Goal: Transaction & Acquisition: Purchase product/service

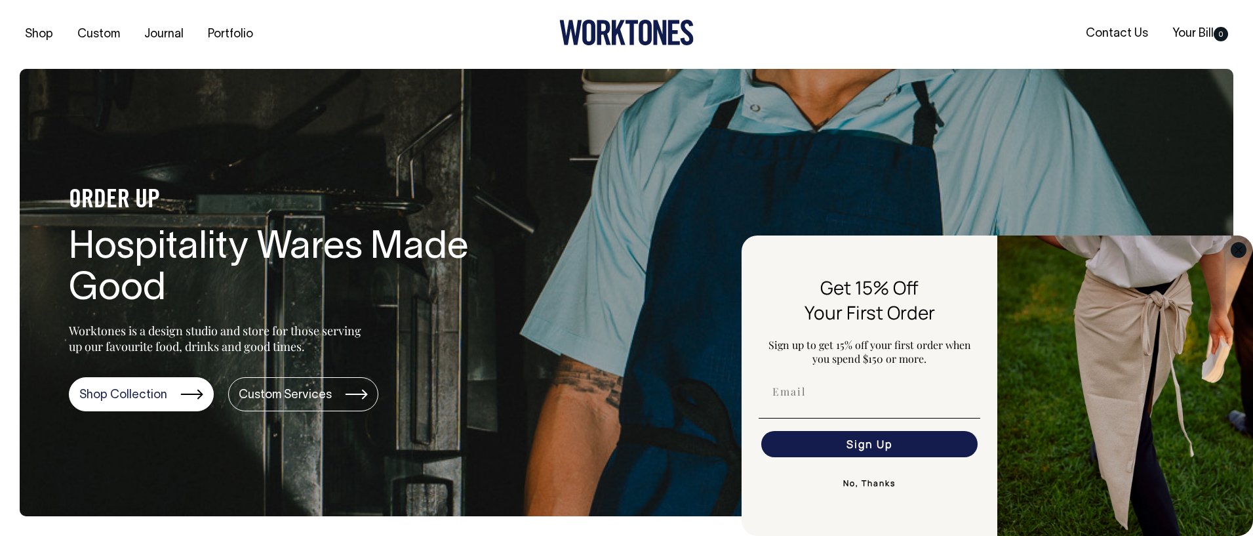
click at [1238, 251] on circle "Close dialog" at bounding box center [1239, 249] width 15 height 15
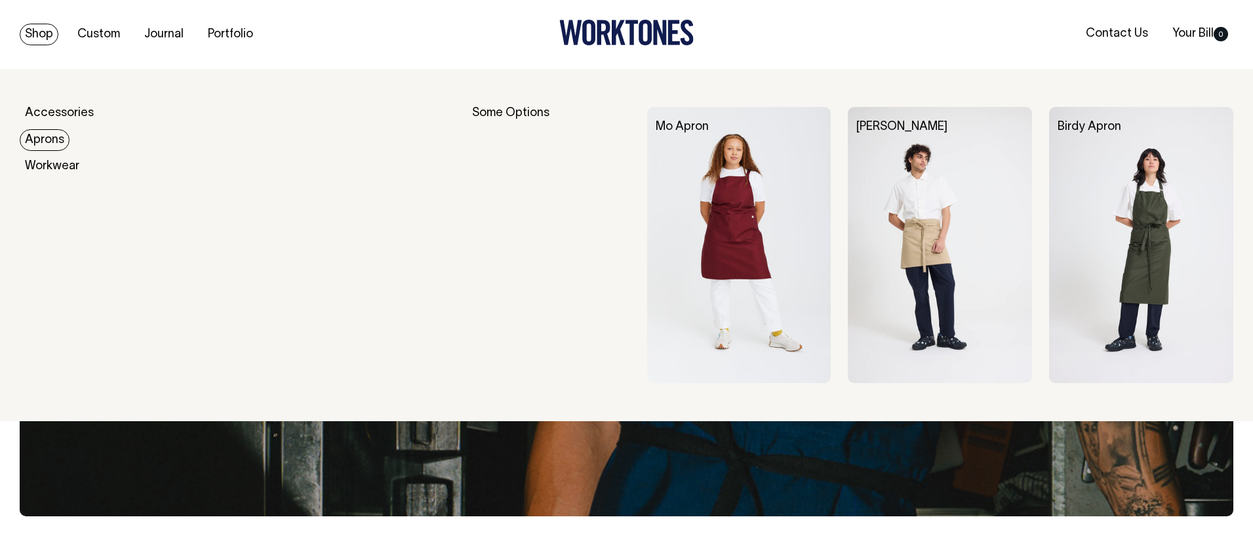
click at [52, 139] on link "Aprons" at bounding box center [45, 140] width 50 height 22
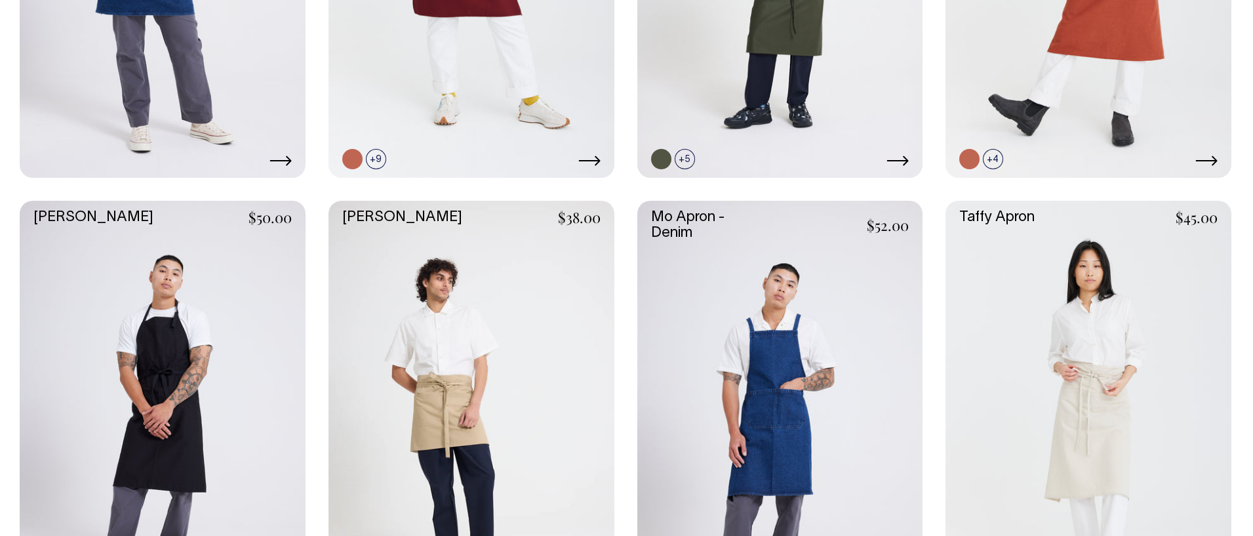
scroll to position [653, 0]
click at [497, 315] on link at bounding box center [472, 415] width 286 height 429
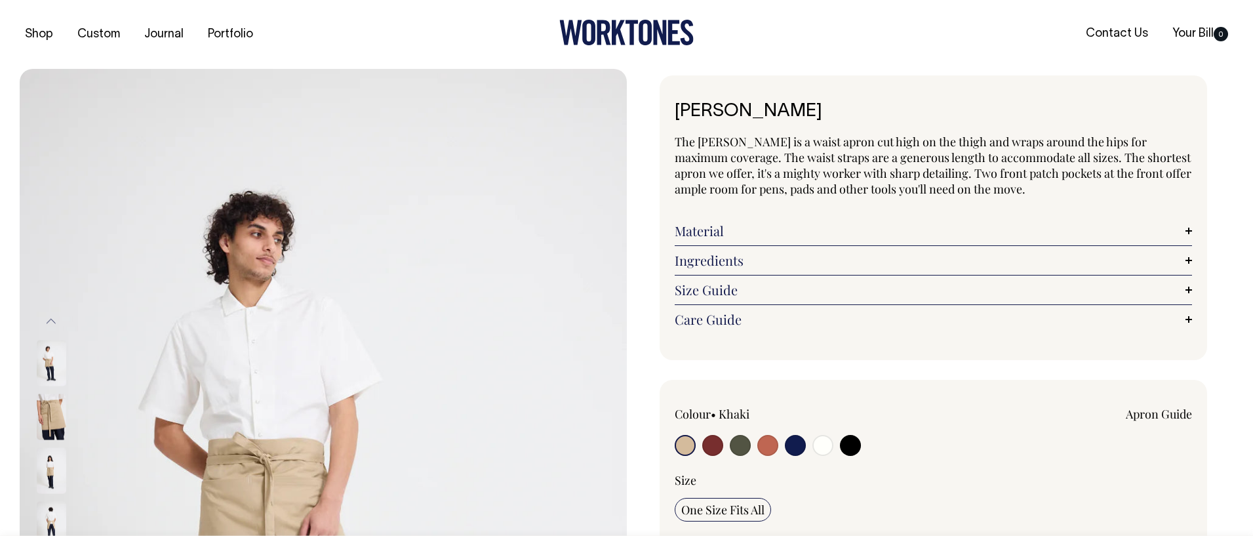
click at [790, 439] on input "radio" at bounding box center [795, 445] width 21 height 21
radio input "true"
select select "Dark Navy"
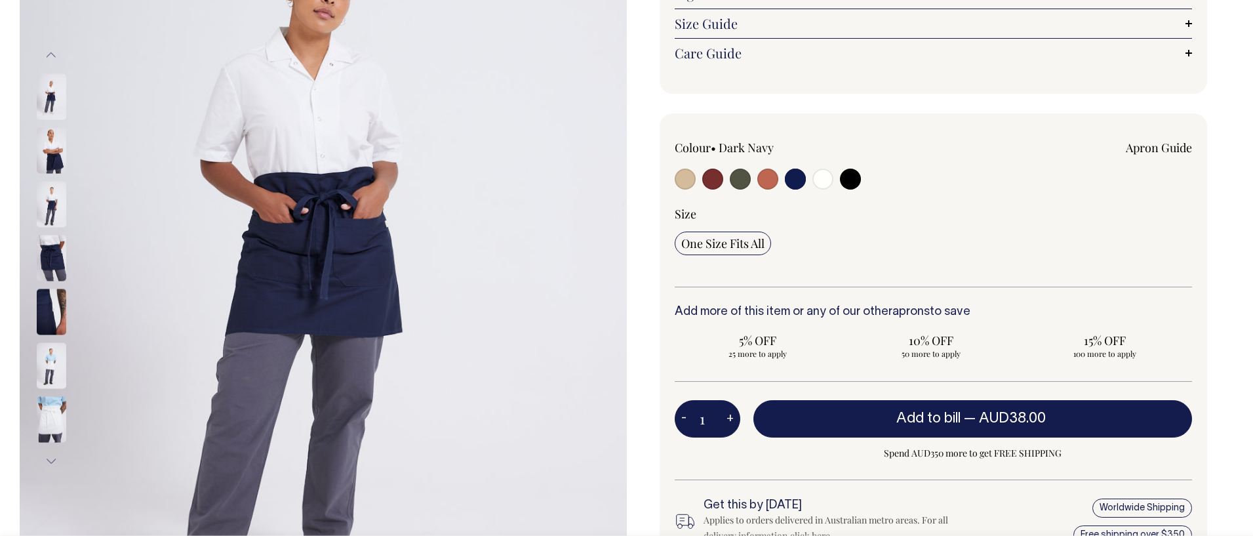
scroll to position [267, 0]
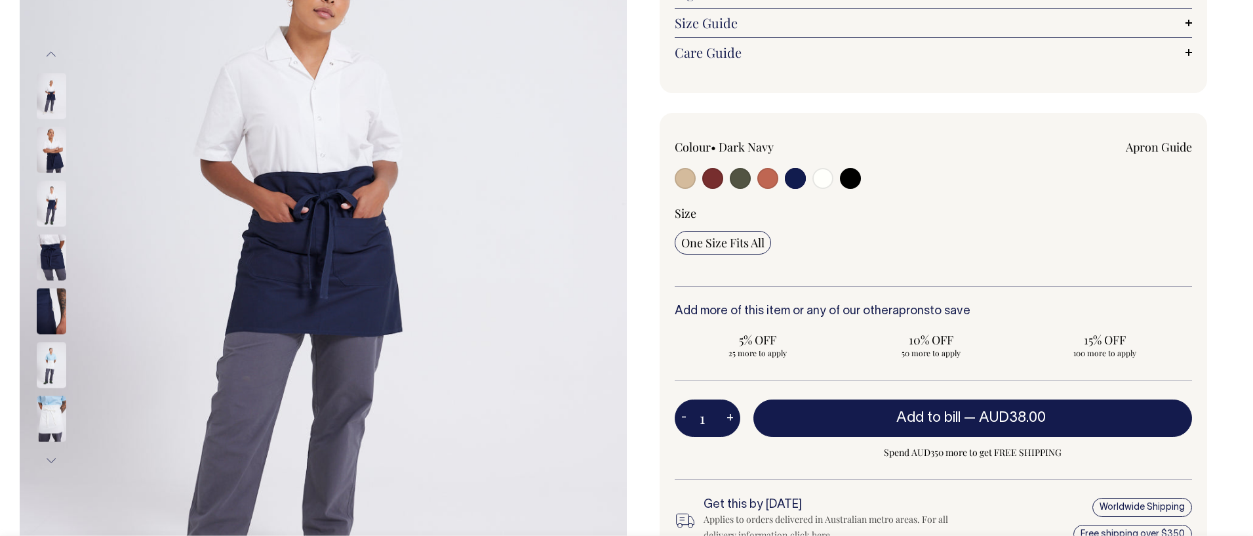
click at [729, 420] on button "+" at bounding box center [730, 418] width 20 height 26
type input "2"
click at [731, 418] on button "+" at bounding box center [730, 418] width 20 height 26
type input "3"
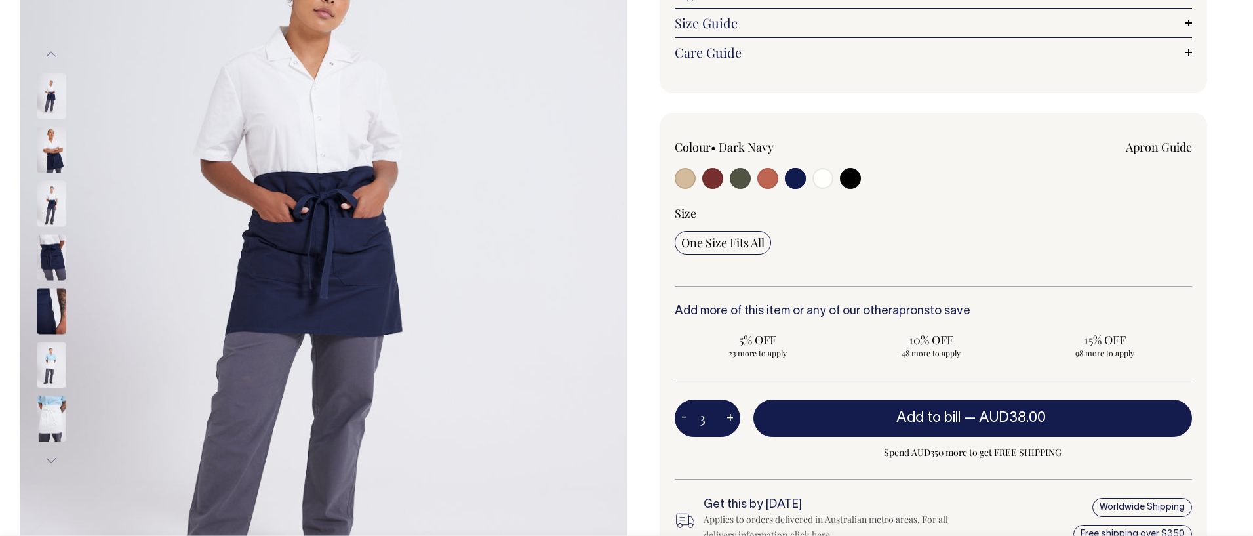
type input "3"
click at [731, 418] on button "+" at bounding box center [730, 418] width 20 height 26
type input "4"
click at [731, 418] on button "+" at bounding box center [730, 418] width 20 height 26
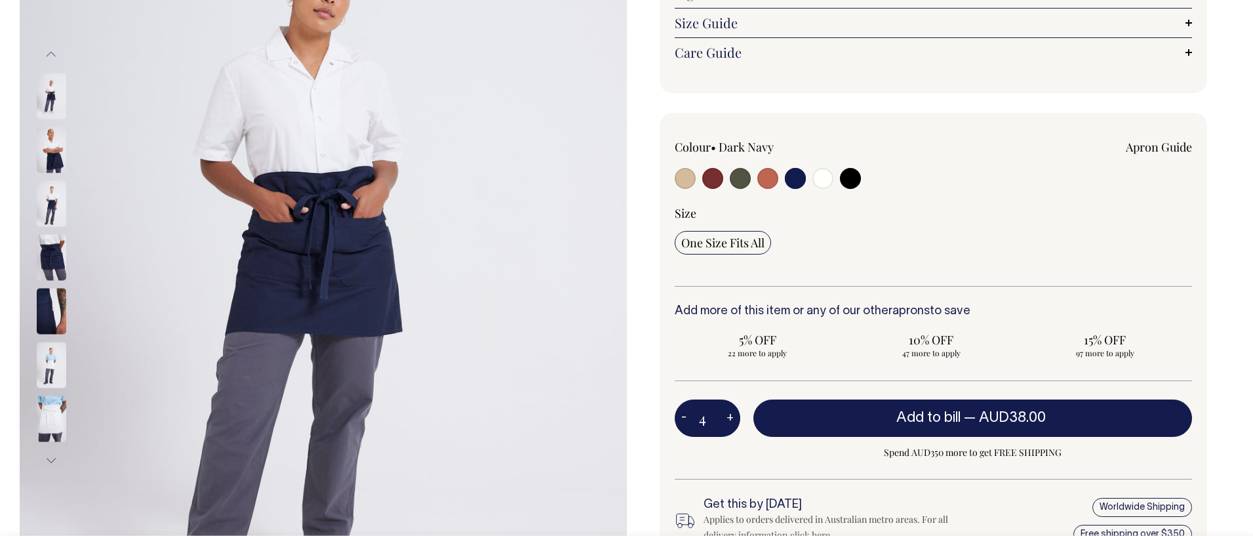
type input "5"
click at [731, 418] on button "+" at bounding box center [730, 418] width 20 height 26
type input "6"
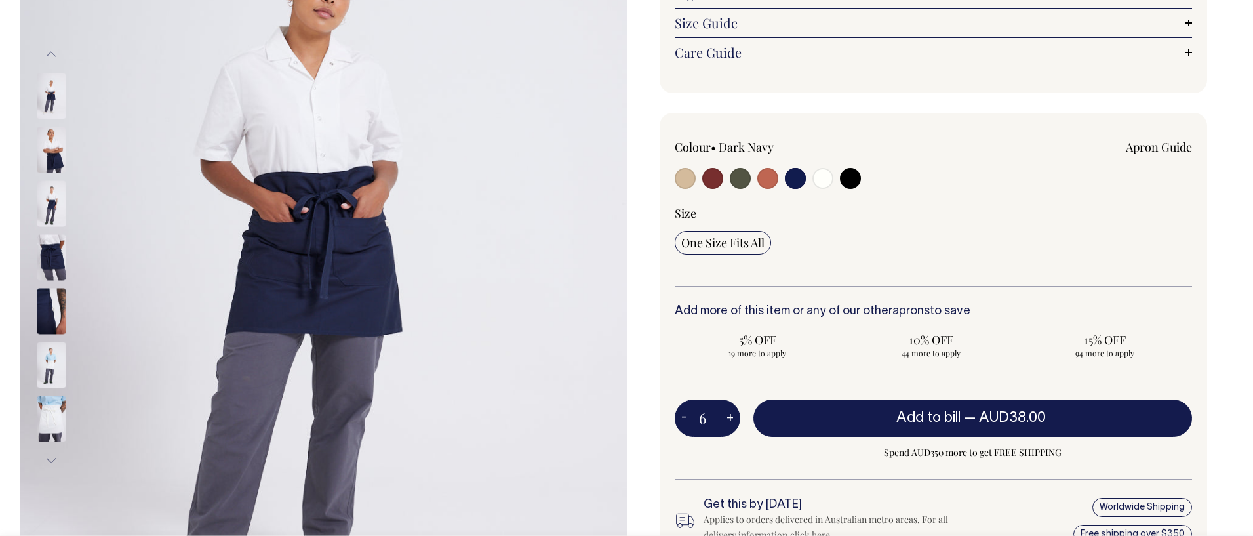
click at [731, 418] on button "+" at bounding box center [730, 418] width 20 height 26
type input "7"
click at [731, 418] on button "+" at bounding box center [730, 418] width 20 height 26
type input "8"
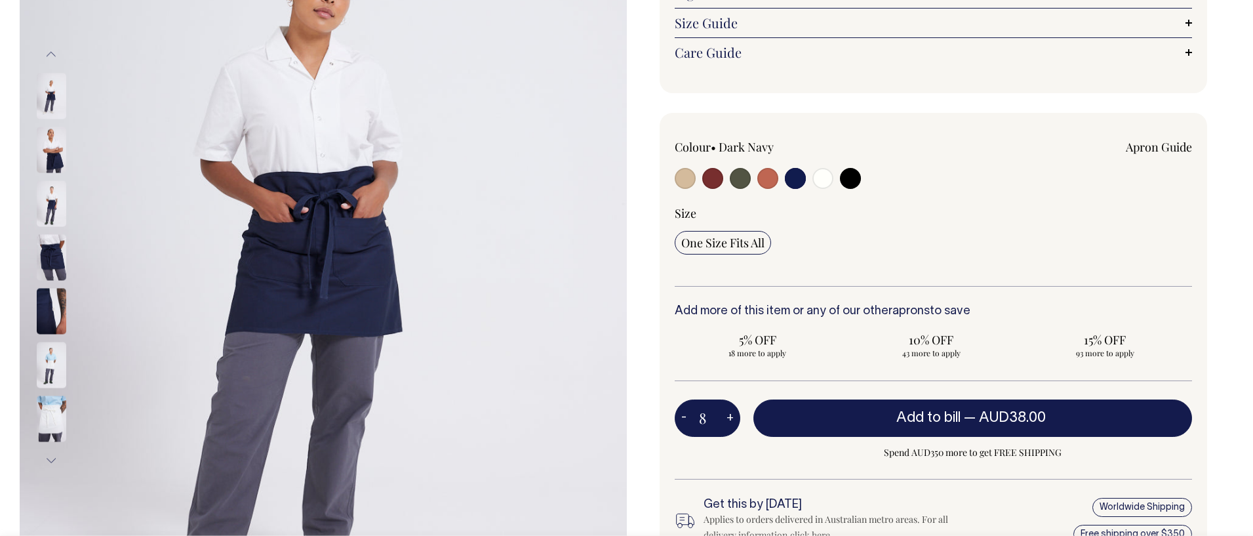
type input "8"
click at [731, 418] on button "+" at bounding box center [730, 418] width 20 height 26
type input "9"
click at [731, 418] on button "+" at bounding box center [730, 418] width 20 height 26
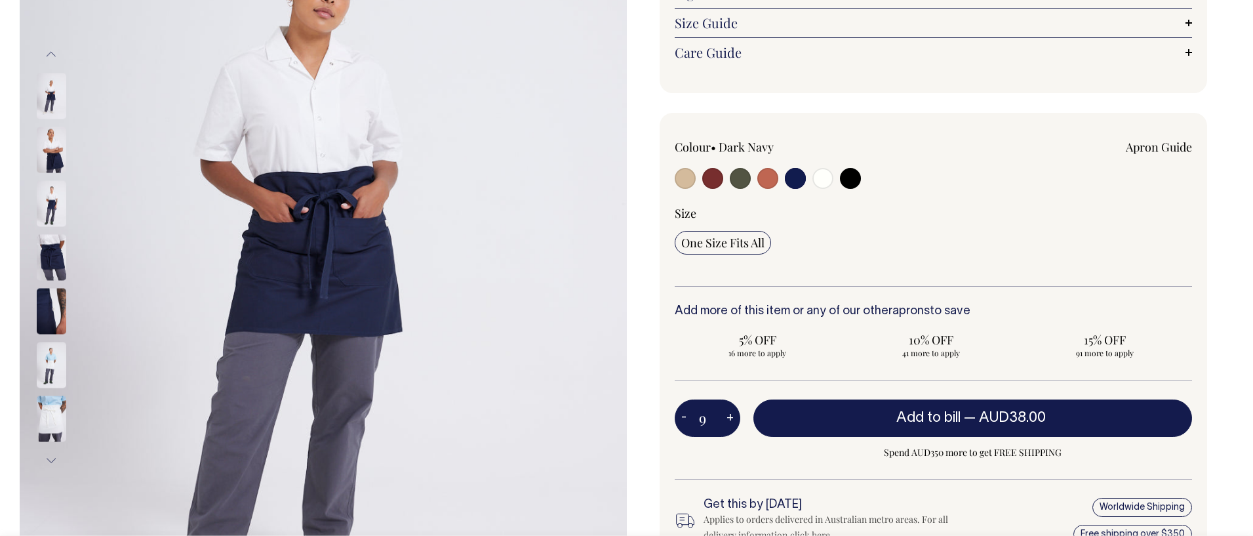
type input "10"
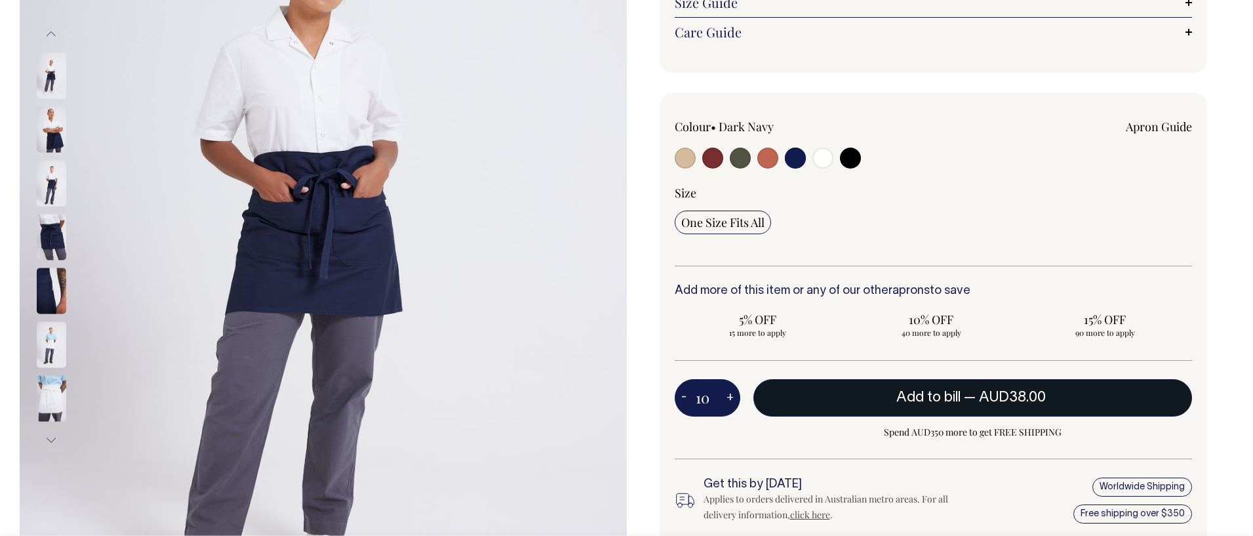
scroll to position [288, 0]
click at [807, 400] on button "Add to bill — AUD38.00" at bounding box center [973, 396] width 439 height 37
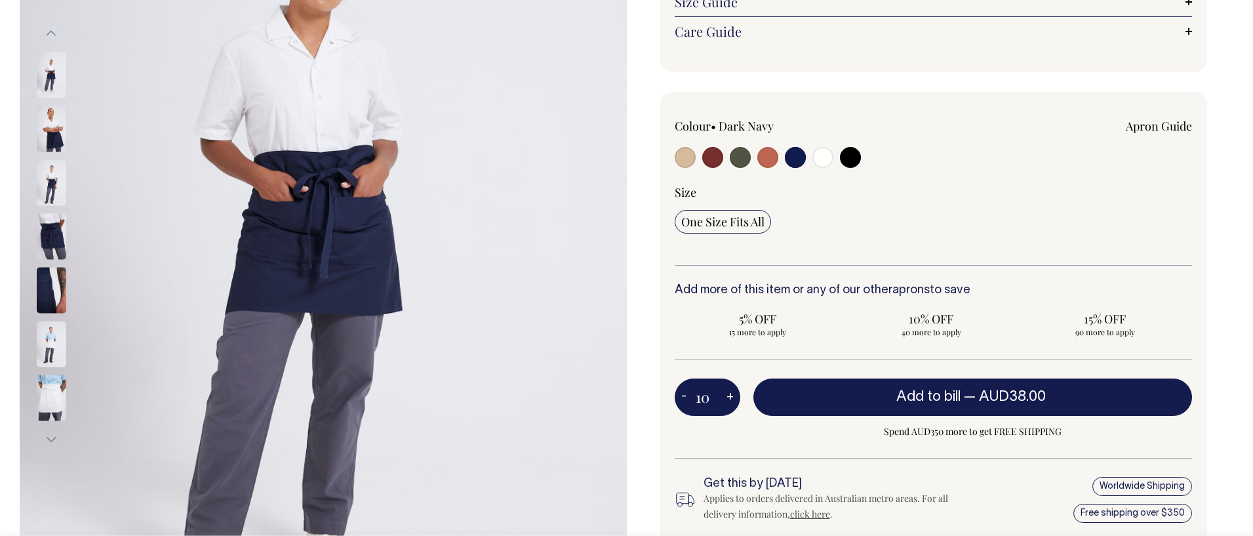
type input "1"
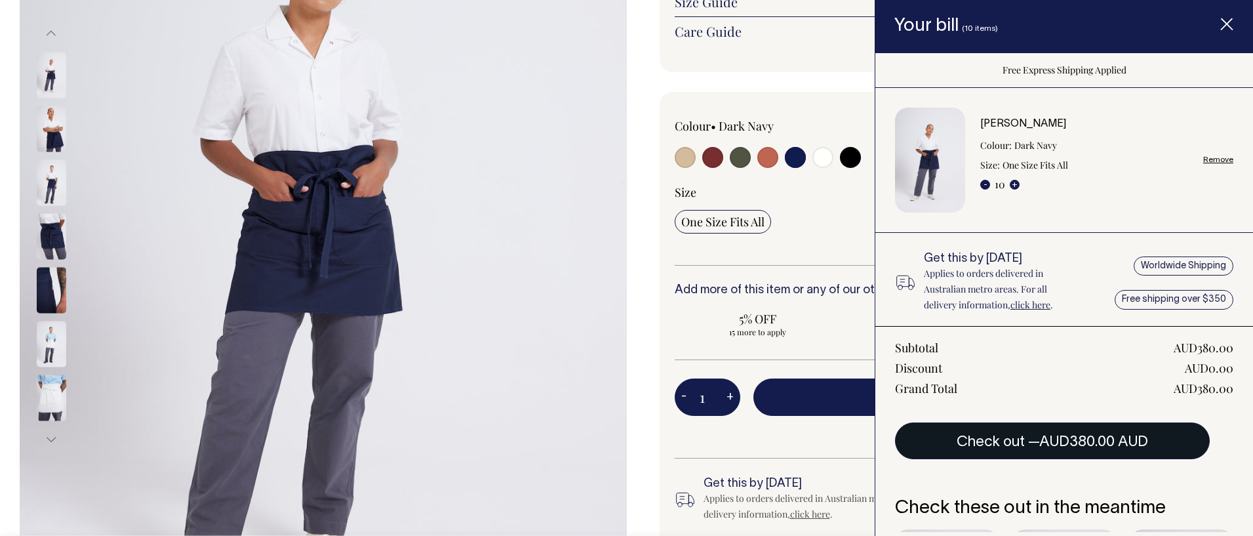
click at [973, 431] on button "Check out — AUD380.00 AUD" at bounding box center [1052, 440] width 315 height 37
